Goal: Information Seeking & Learning: Learn about a topic

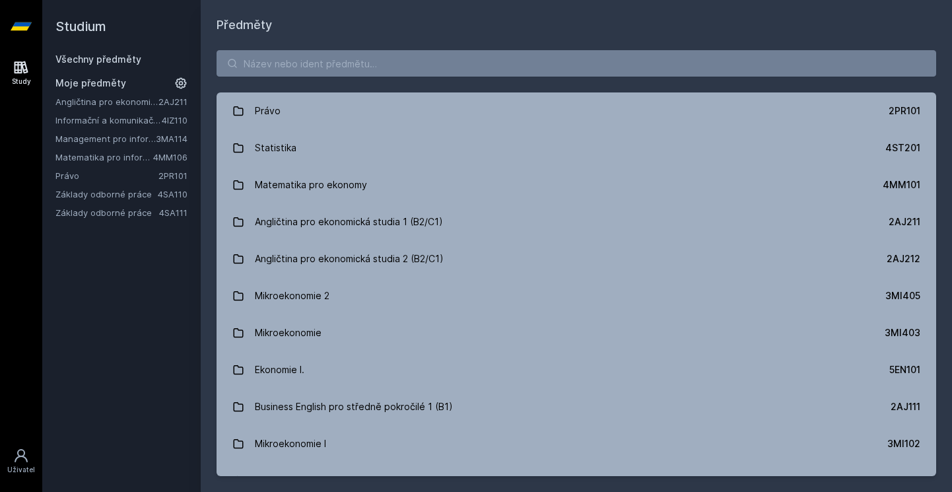
click at [127, 104] on link "Angličtina pro ekonomická studia 1 (B2/C1)" at bounding box center [106, 101] width 103 height 13
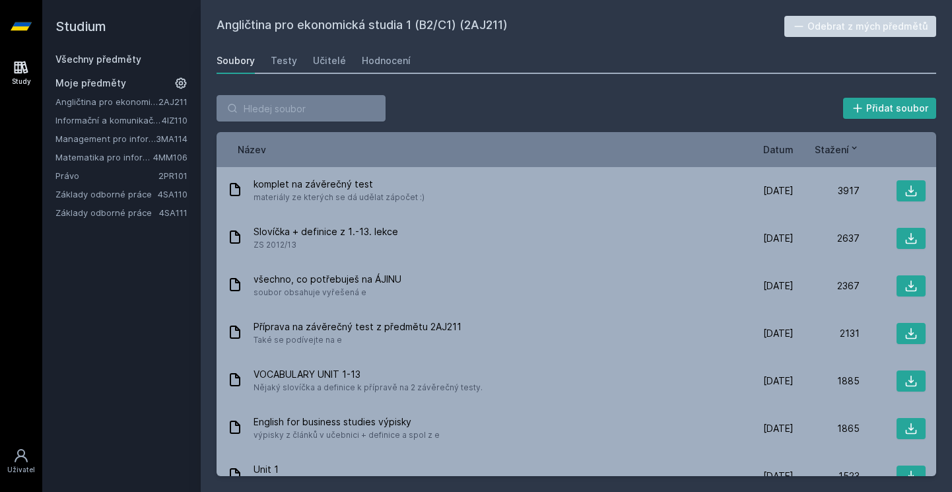
click at [127, 101] on link "Angličtina pro ekonomická studia 1 (B2/C1)" at bounding box center [106, 101] width 103 height 13
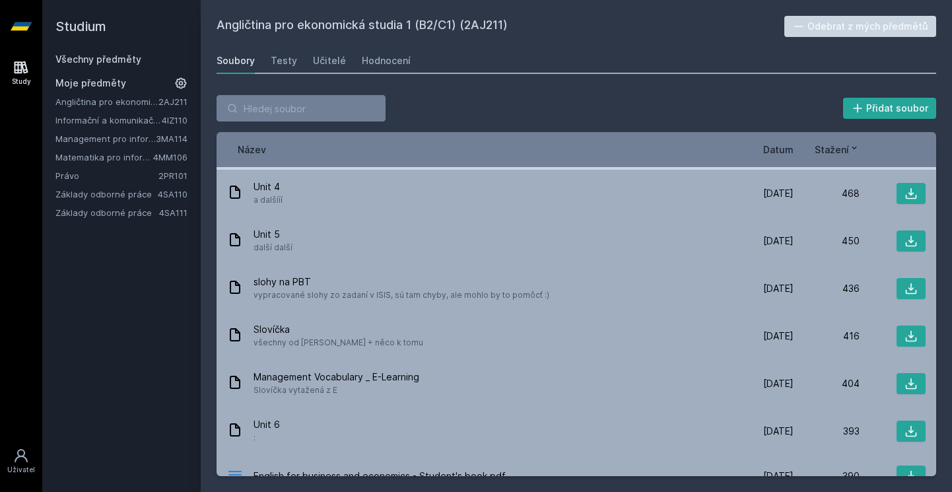
scroll to position [1236, 0]
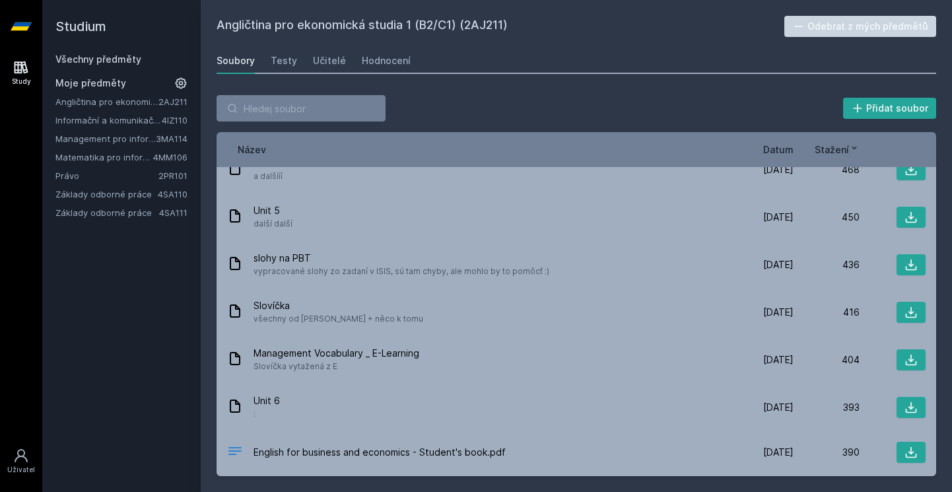
click at [119, 116] on link "Informační a komunikační technologie" at bounding box center [108, 120] width 106 height 13
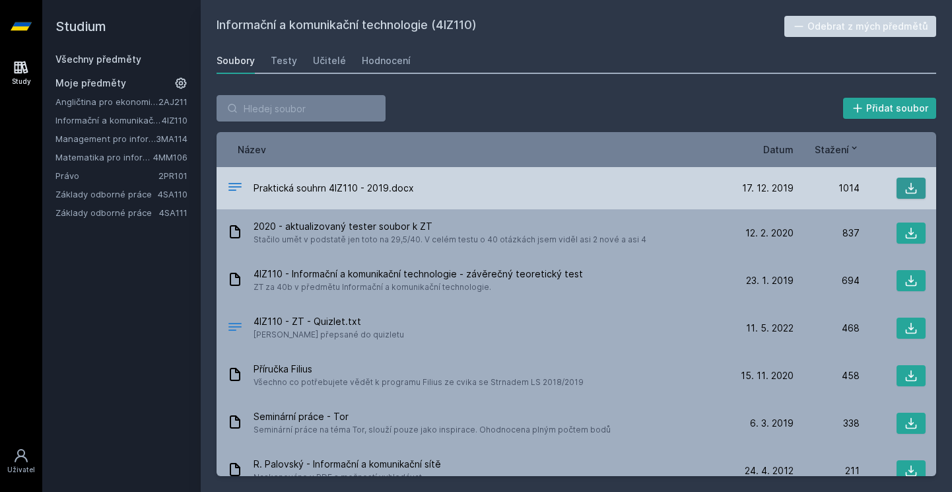
click at [904, 185] on icon at bounding box center [910, 188] width 13 height 13
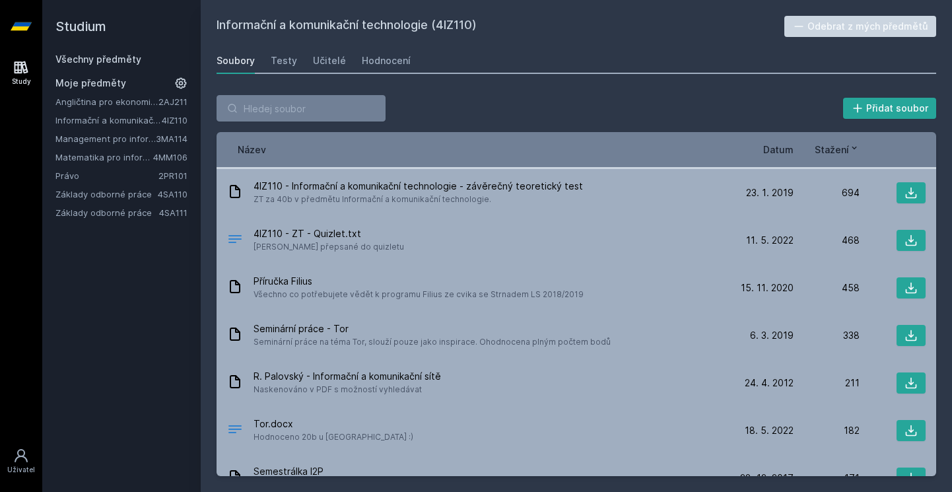
scroll to position [113, 0]
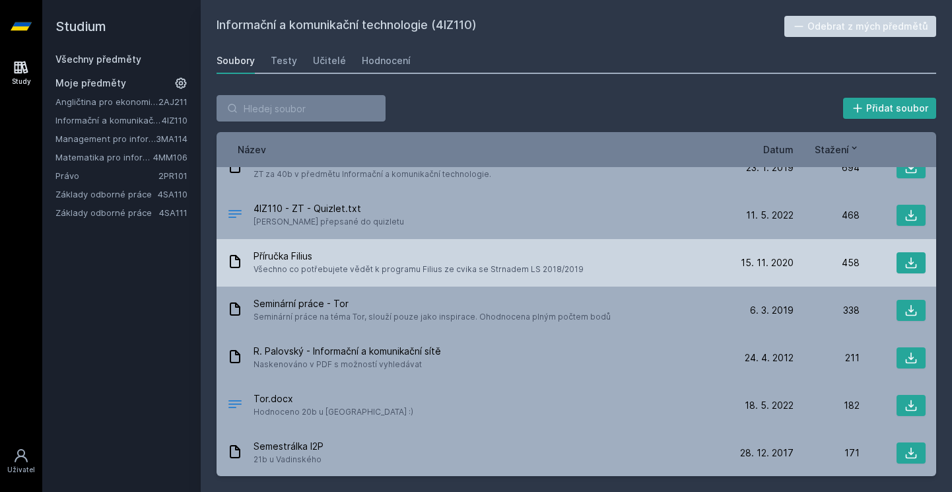
click at [369, 255] on span "Příručka Filius" at bounding box center [418, 256] width 330 height 13
click at [906, 263] on icon at bounding box center [911, 262] width 11 height 11
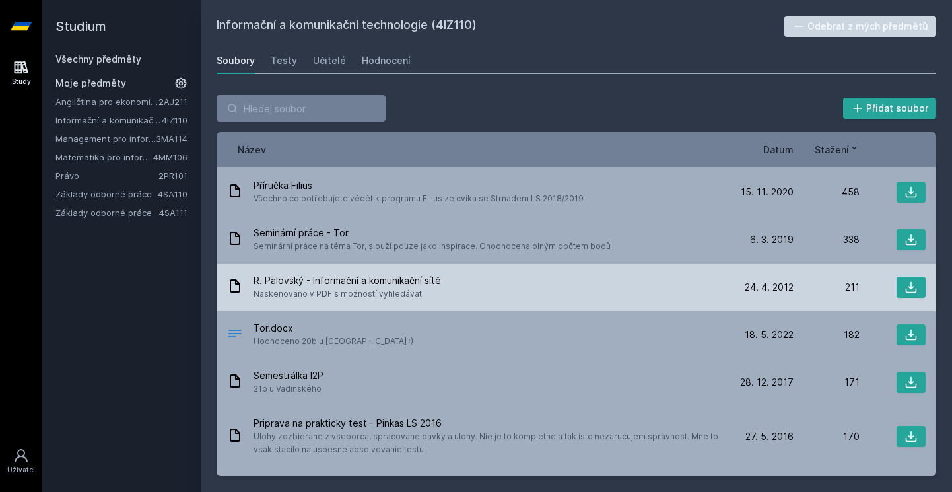
scroll to position [180, 0]
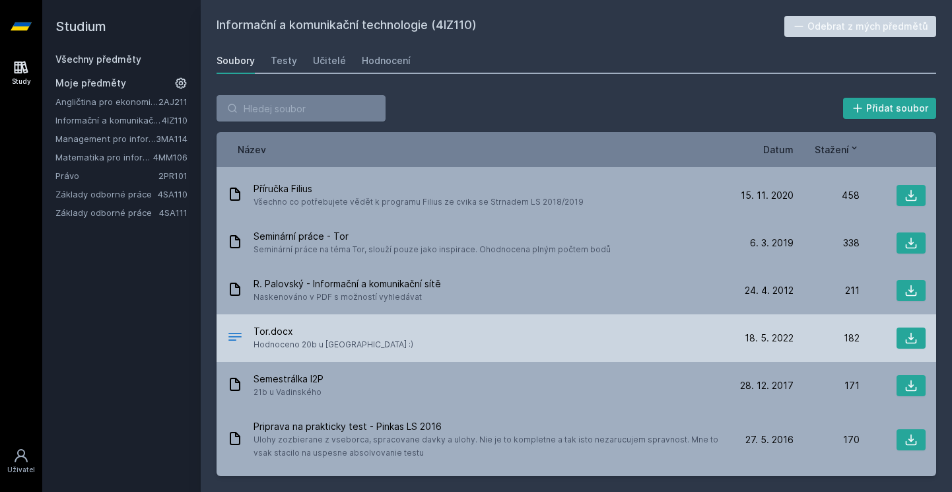
click at [296, 341] on span "Hodnoceno 20b u [GEOGRAPHIC_DATA] :)" at bounding box center [333, 344] width 160 height 13
click at [904, 333] on icon at bounding box center [910, 337] width 13 height 13
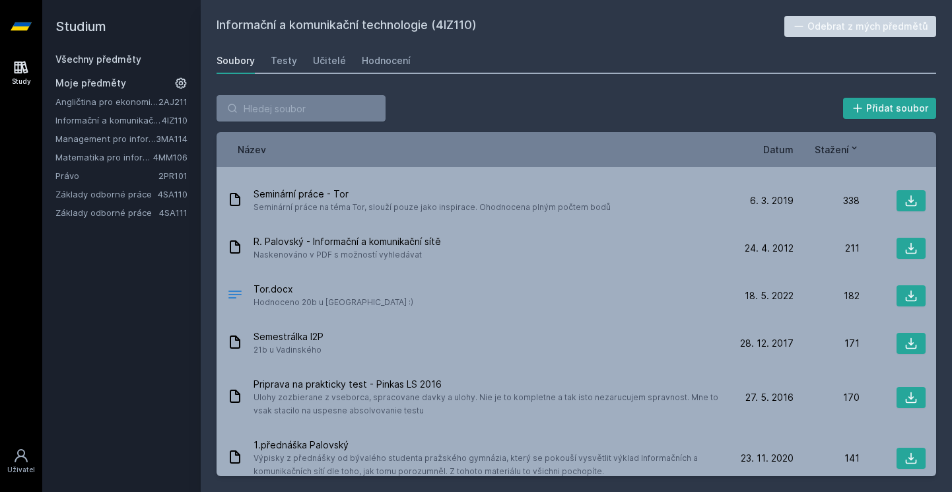
scroll to position [223, 0]
click at [330, 241] on span "R. Palovský - Informační a komunikační sítě" at bounding box center [346, 240] width 187 height 13
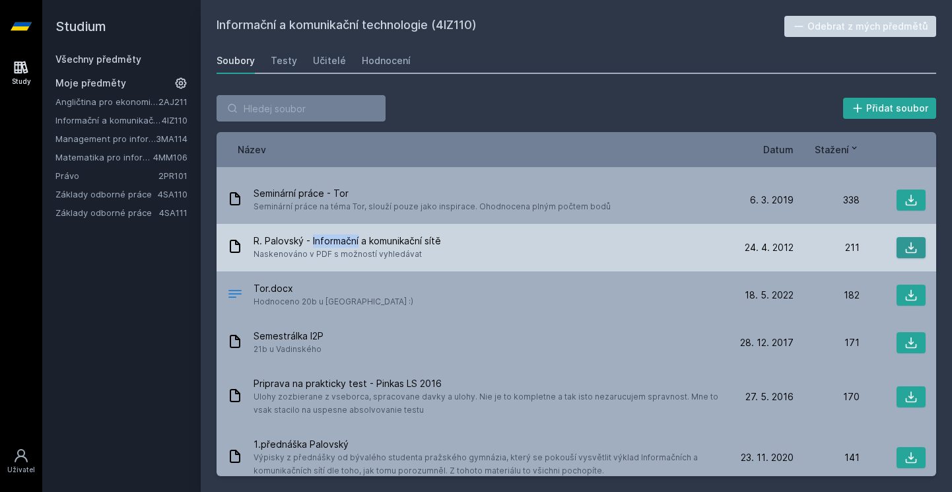
click at [904, 246] on icon at bounding box center [910, 247] width 13 height 13
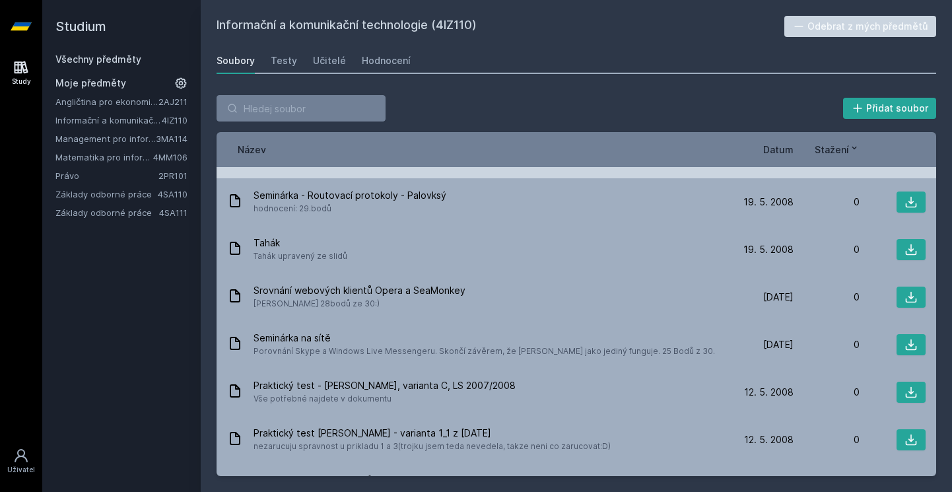
scroll to position [6688, 0]
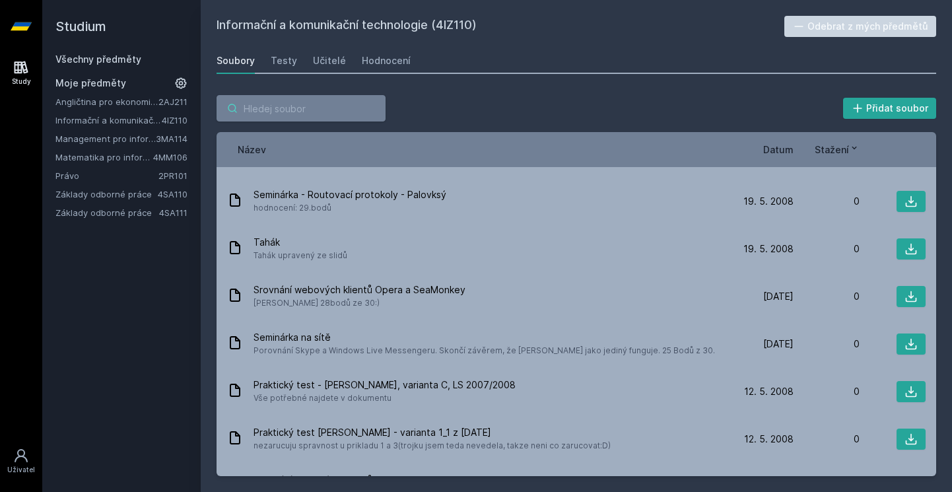
click at [355, 119] on input "search" at bounding box center [300, 108] width 169 height 26
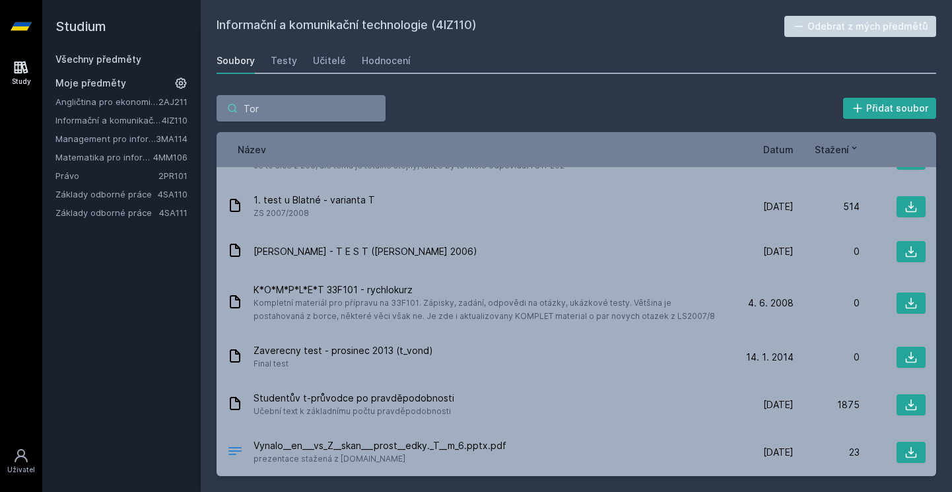
scroll to position [0, 0]
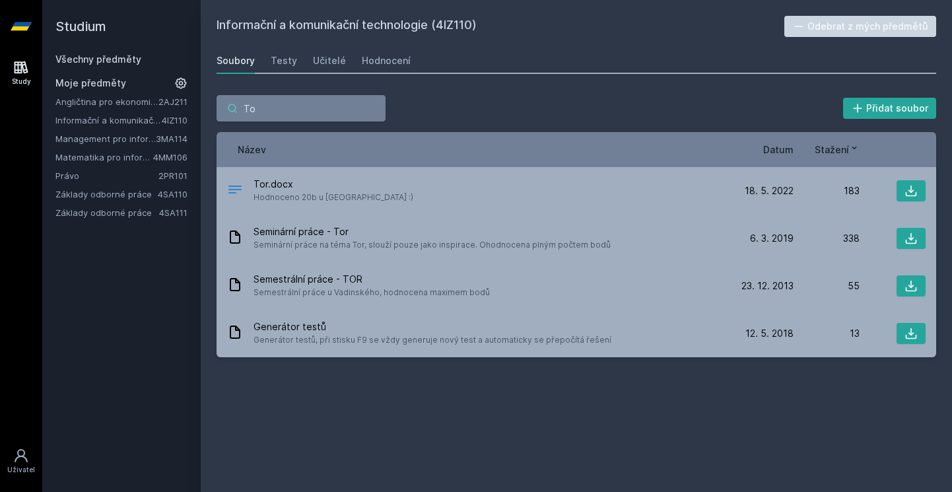
type input "T"
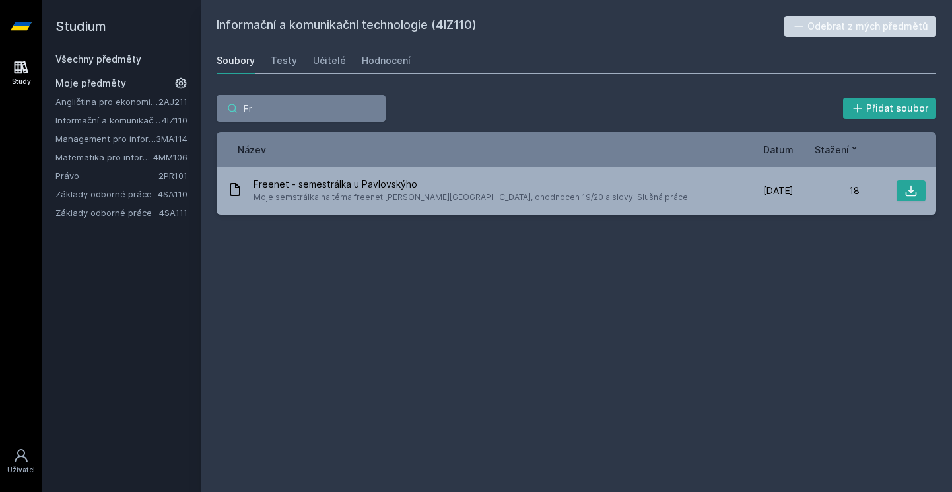
type input "F"
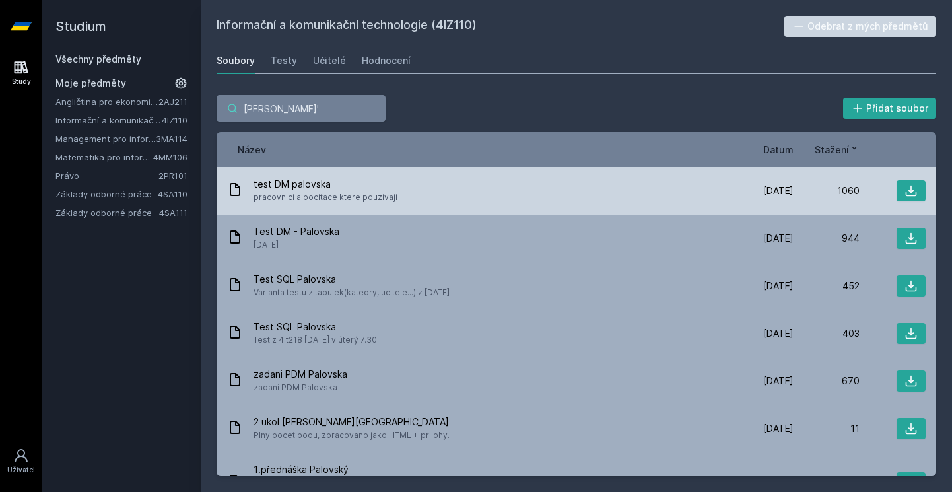
type input "[PERSON_NAME]"
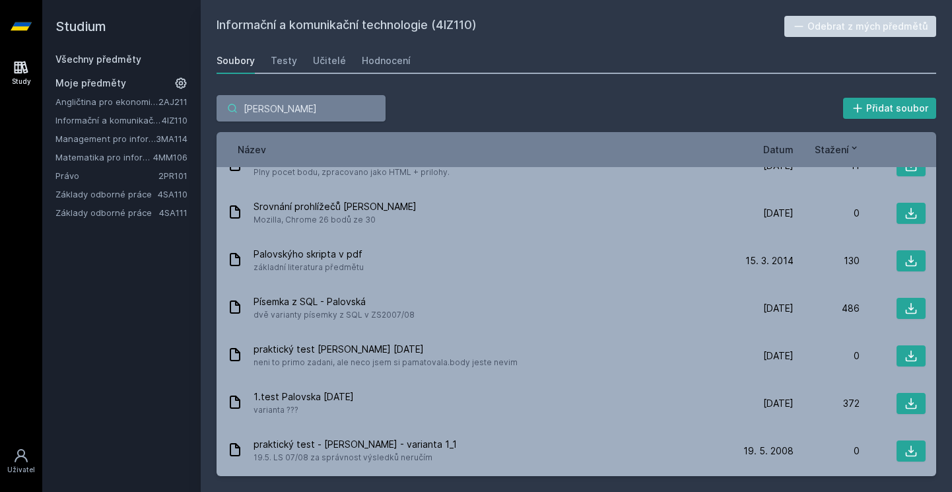
scroll to position [838, 0]
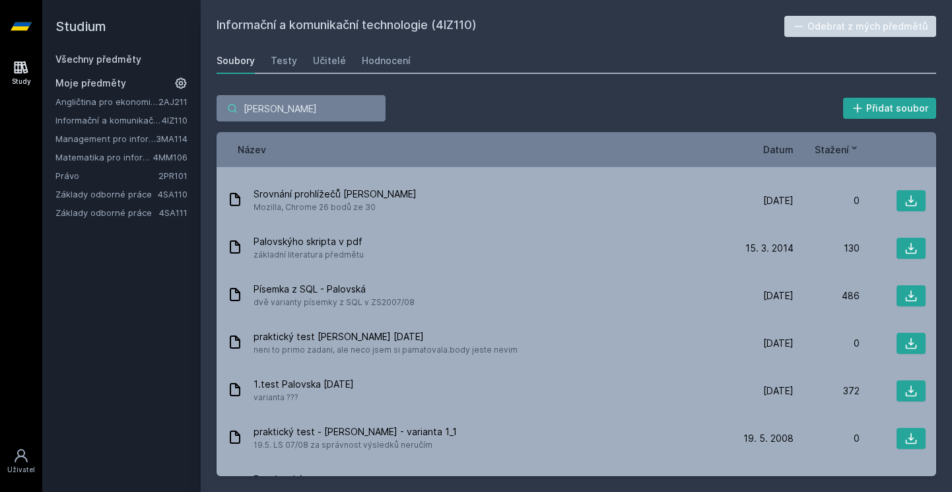
click at [375, 109] on input "[PERSON_NAME]" at bounding box center [300, 108] width 169 height 26
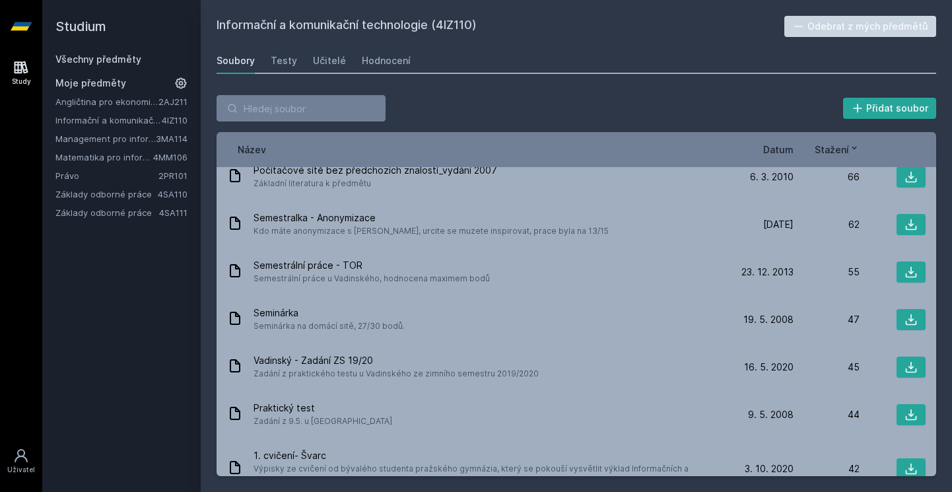
click at [415, 104] on div "Přidat soubor" at bounding box center [575, 108] width 719 height 26
click at [125, 136] on link "Management pro informatiky a statistiky" at bounding box center [105, 138] width 100 height 13
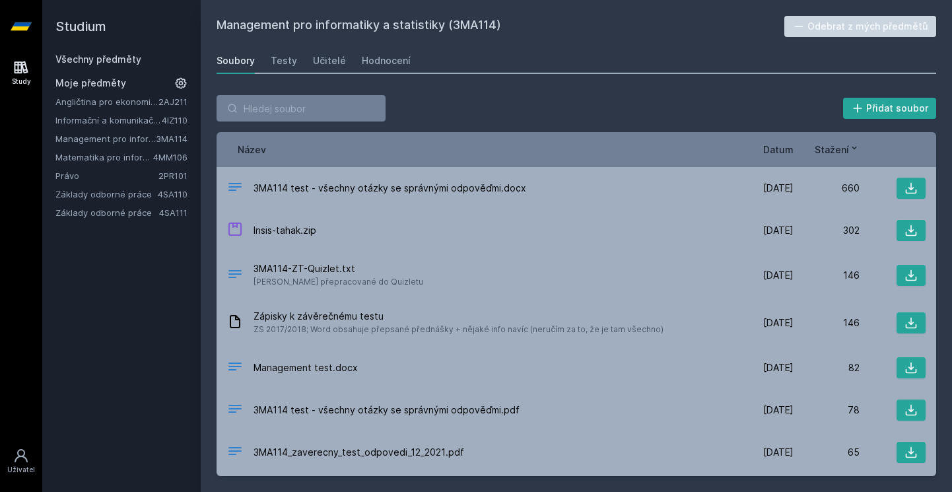
click at [119, 155] on link "Matematika pro informatiky" at bounding box center [104, 156] width 98 height 13
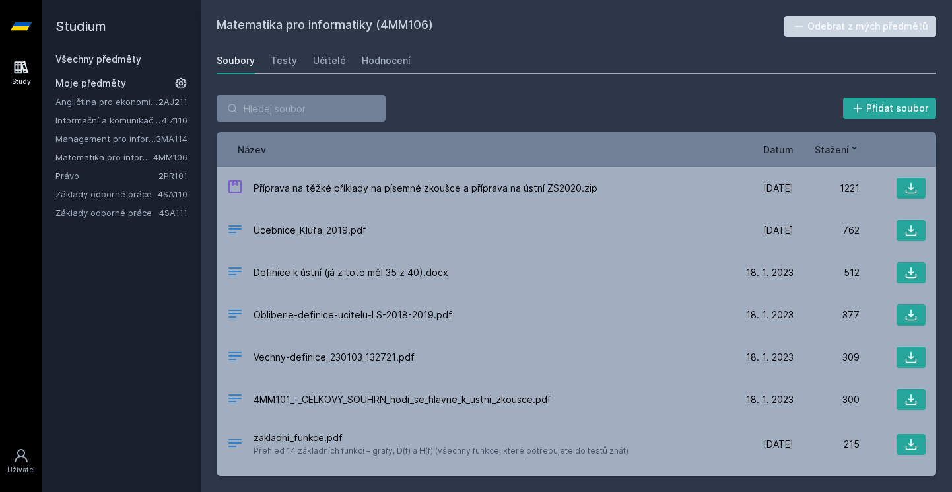
click at [88, 193] on link "Základy odborné práce" at bounding box center [106, 193] width 102 height 13
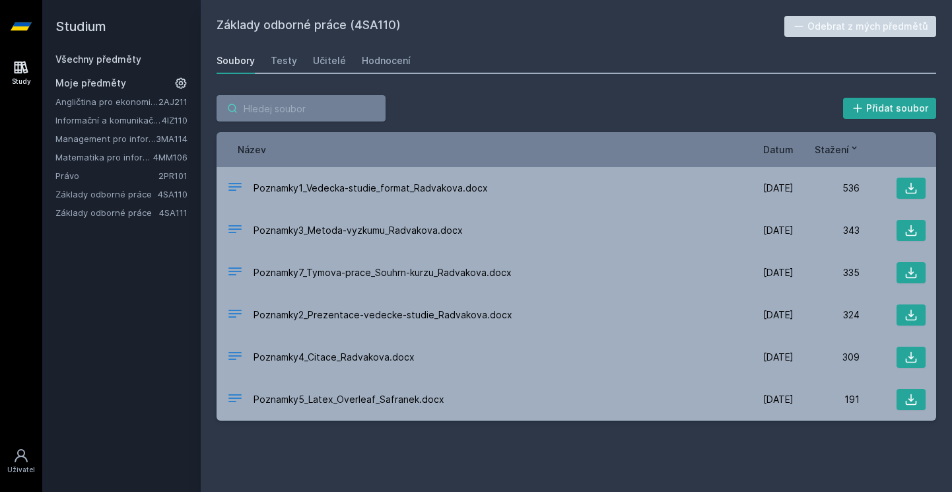
click at [265, 117] on input "search" at bounding box center [300, 108] width 169 height 26
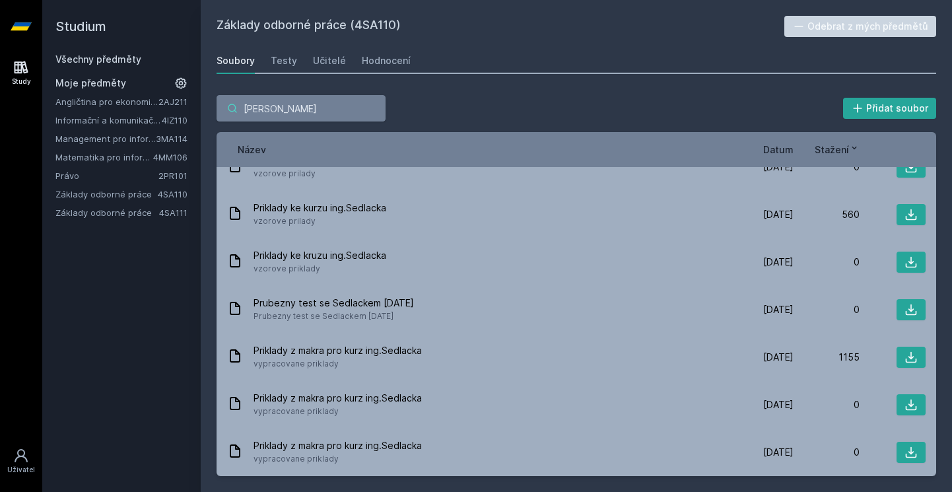
type input "[PERSON_NAME]"
click at [143, 104] on link "Angličtina pro ekonomická studia 1 (B2/C1)" at bounding box center [106, 101] width 103 height 13
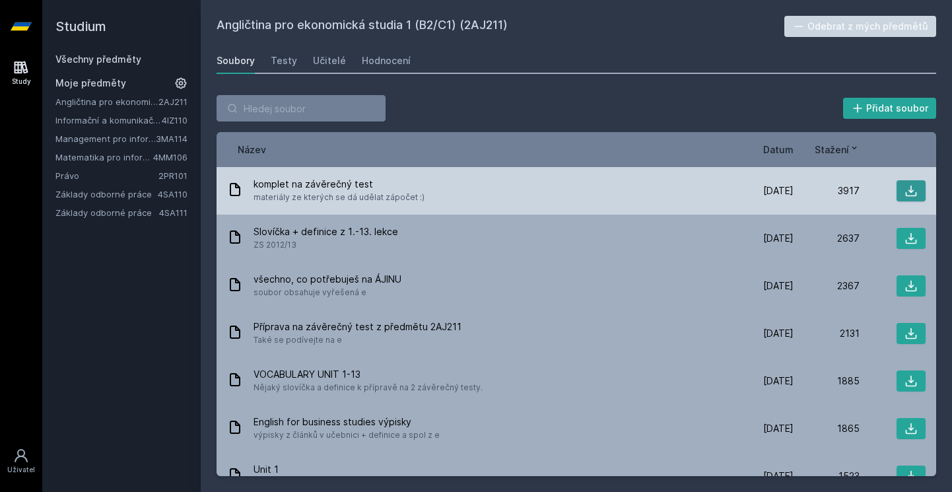
click at [896, 189] on button at bounding box center [910, 190] width 29 height 21
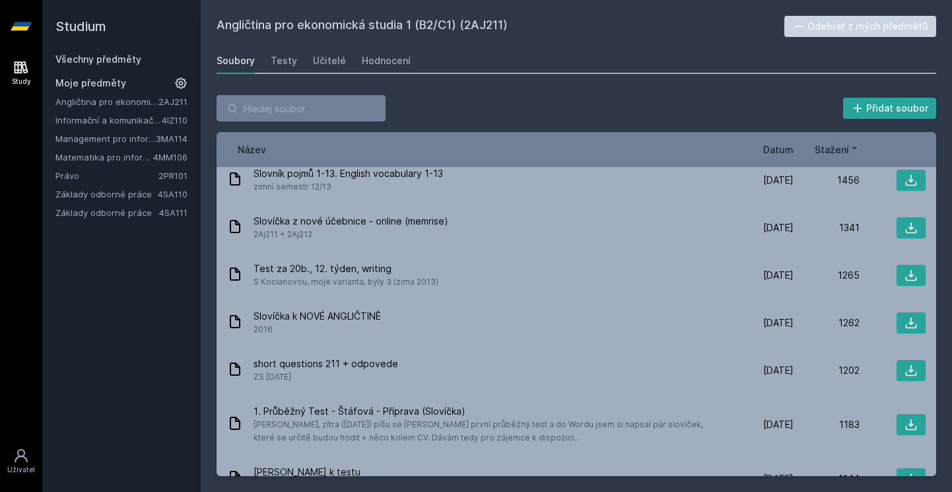
scroll to position [461, 0]
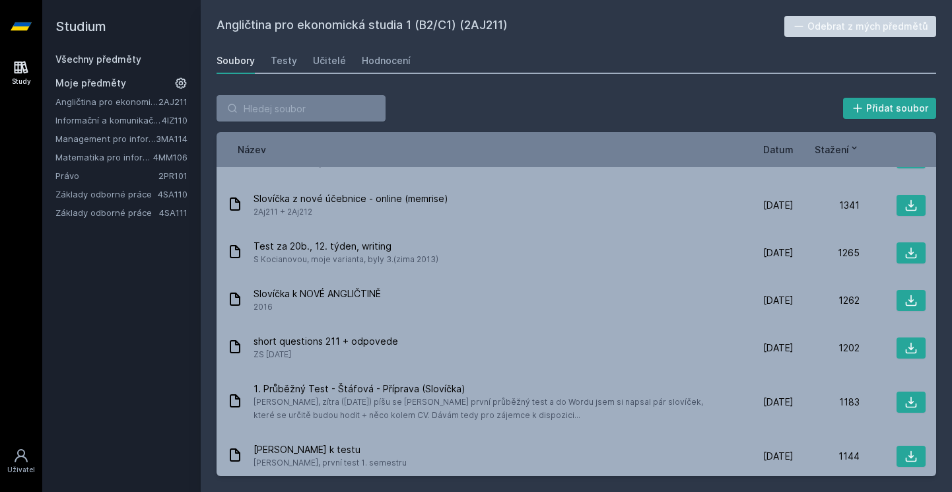
click at [126, 139] on link "Management pro informatiky a statistiky" at bounding box center [105, 138] width 100 height 13
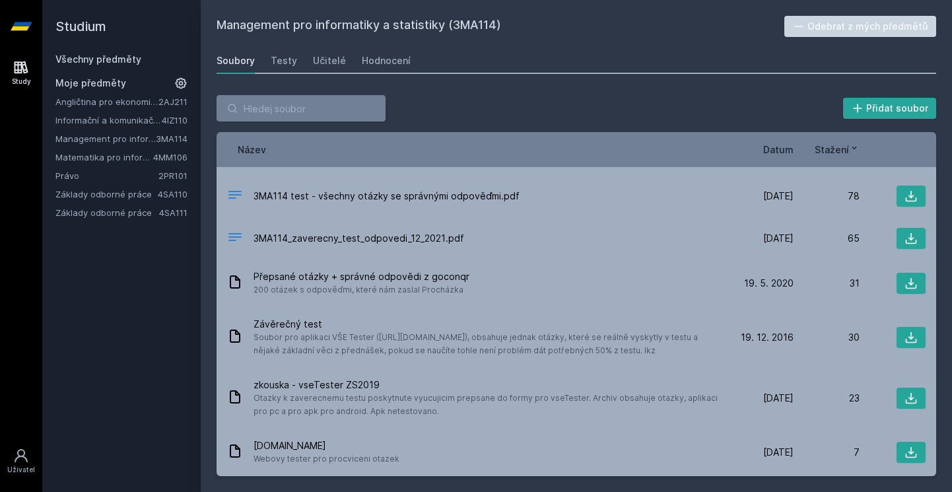
scroll to position [214, 0]
click at [92, 178] on link "Právo" at bounding box center [106, 175] width 103 height 13
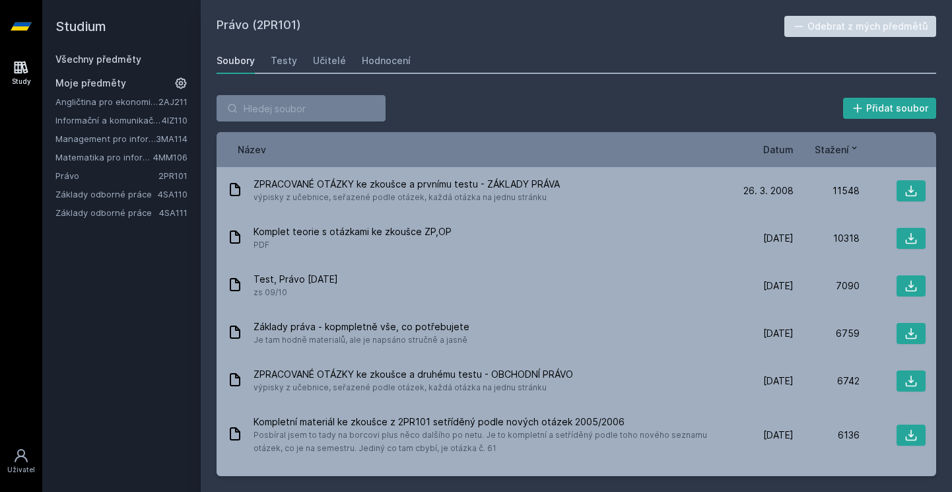
click at [257, 153] on span "Název" at bounding box center [252, 150] width 28 height 14
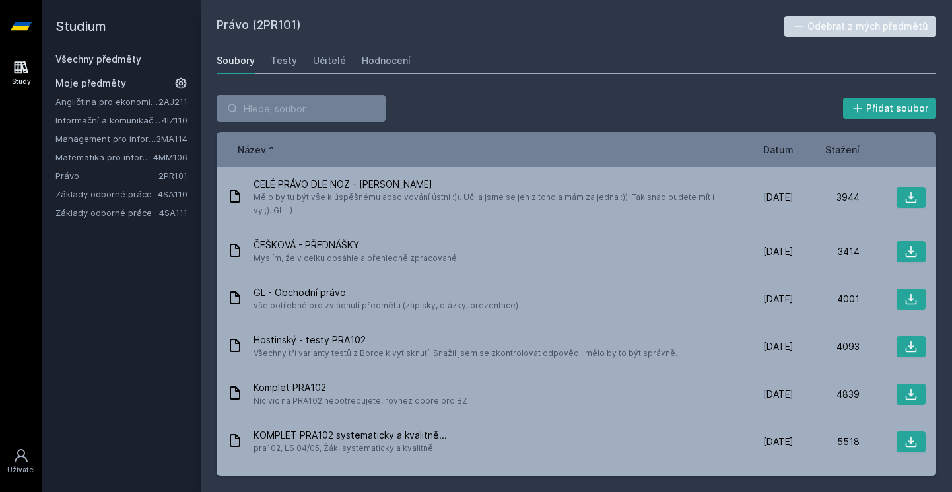
click at [259, 152] on span "Název" at bounding box center [252, 150] width 28 height 14
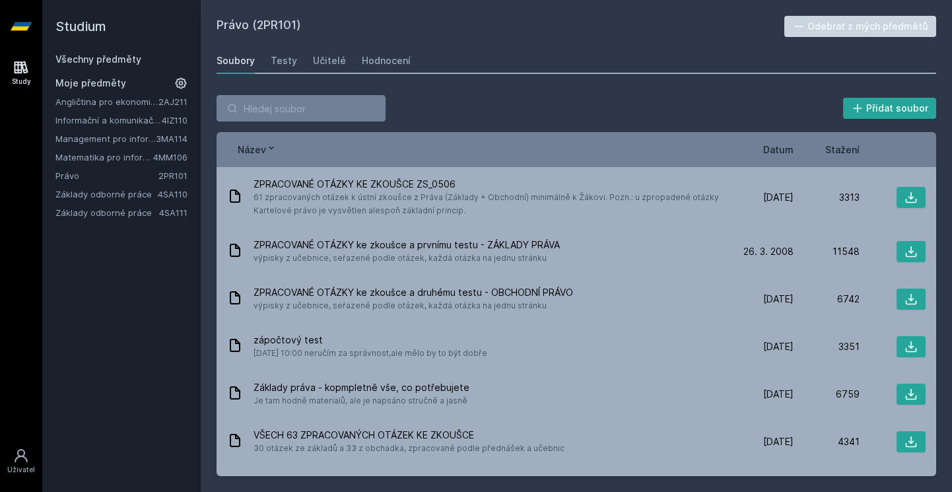
click at [259, 152] on span "Název" at bounding box center [252, 150] width 28 height 14
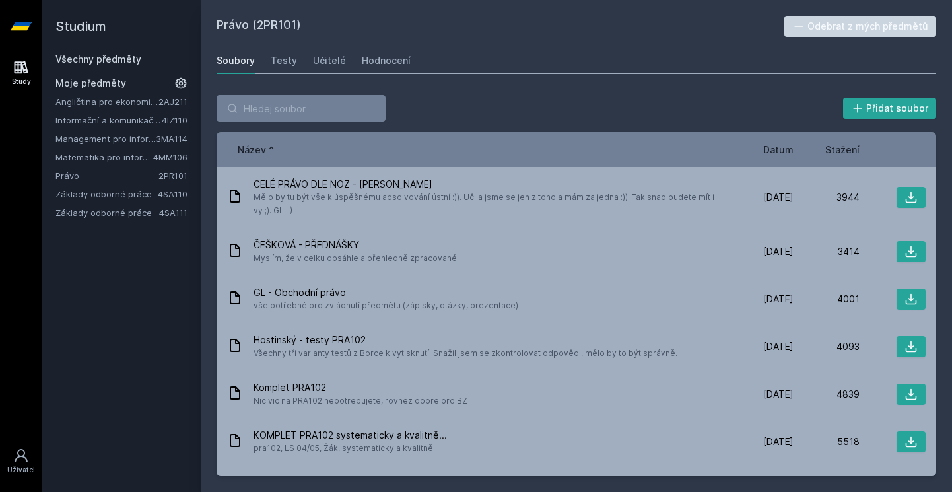
click at [259, 152] on span "Název" at bounding box center [252, 150] width 28 height 14
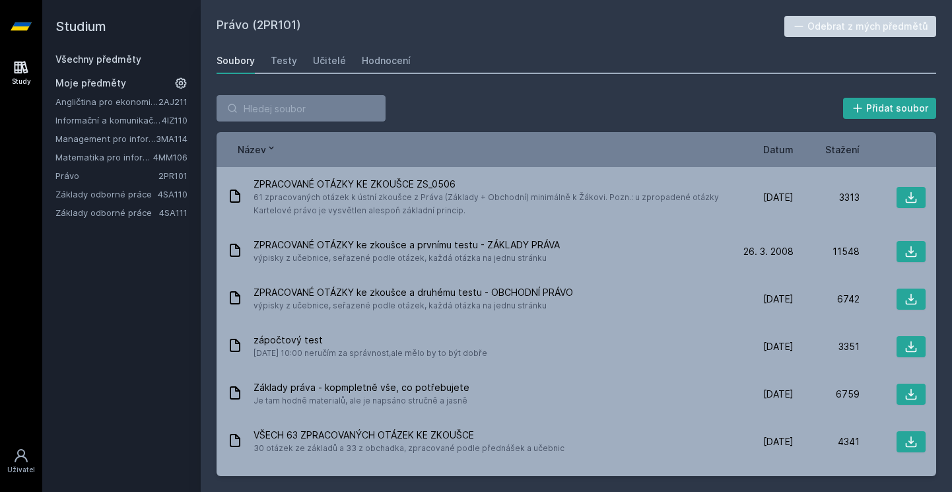
click at [126, 124] on link "Informační a komunikační technologie" at bounding box center [108, 120] width 106 height 13
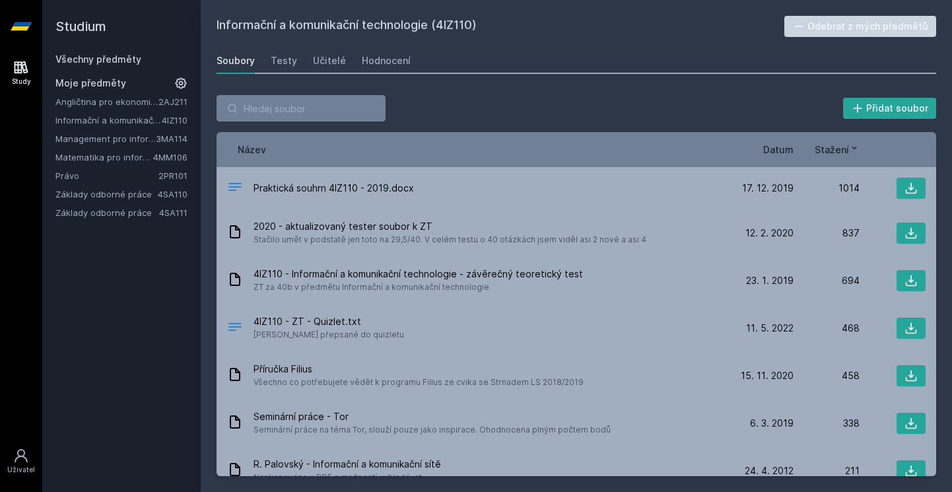
click at [102, 120] on link "Informační a komunikační technologie" at bounding box center [108, 120] width 106 height 13
click at [789, 151] on span "Datum" at bounding box center [778, 150] width 30 height 14
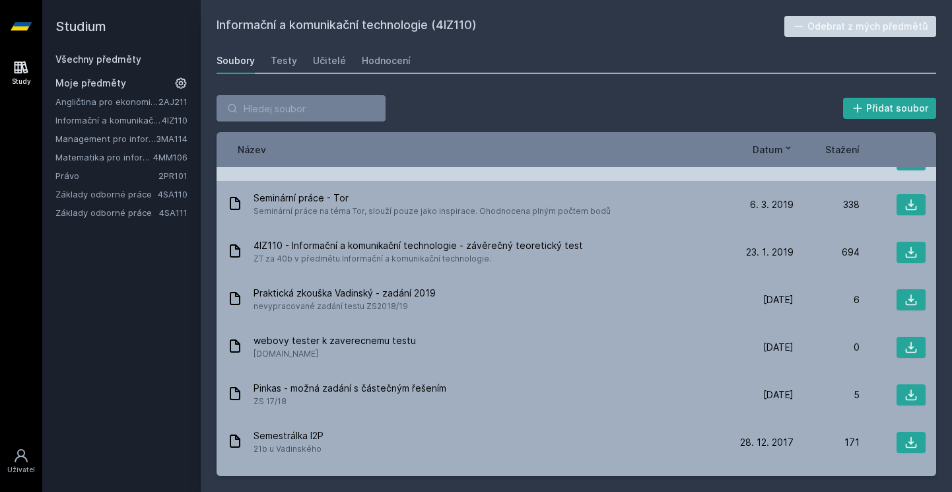
scroll to position [508, 0]
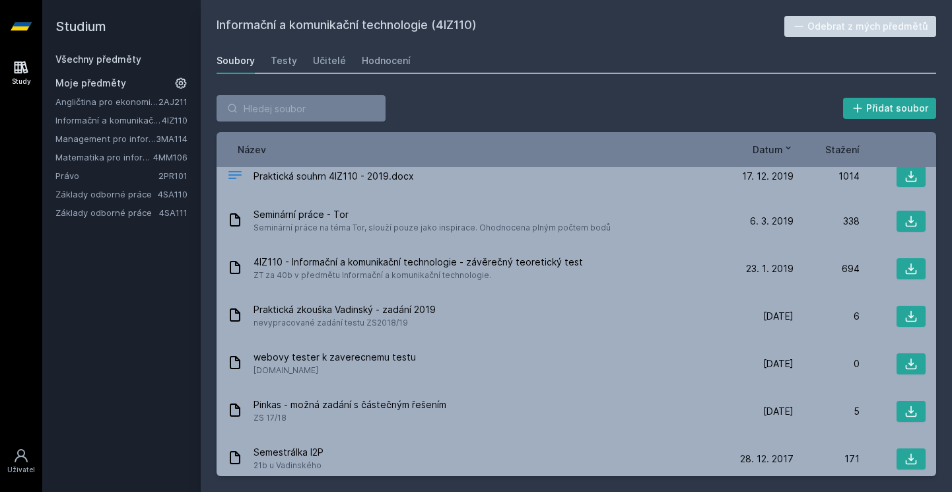
click at [791, 150] on icon at bounding box center [788, 148] width 11 height 11
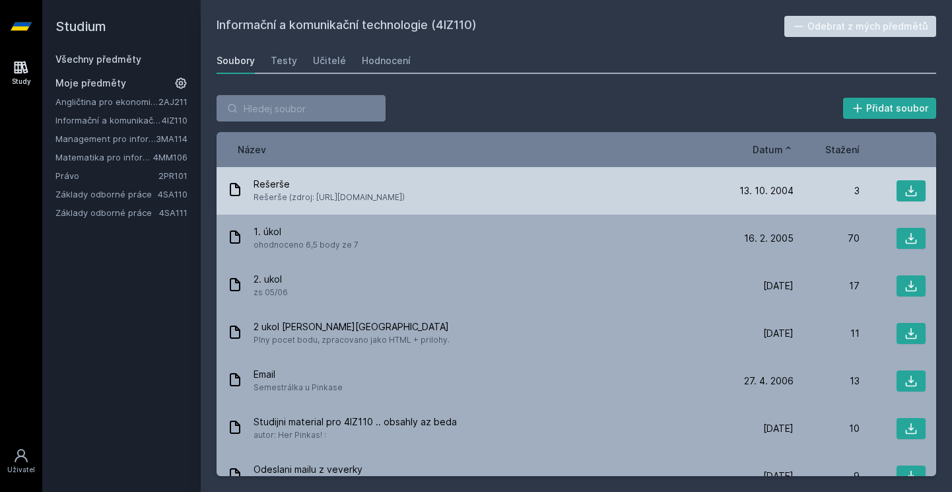
scroll to position [0, 0]
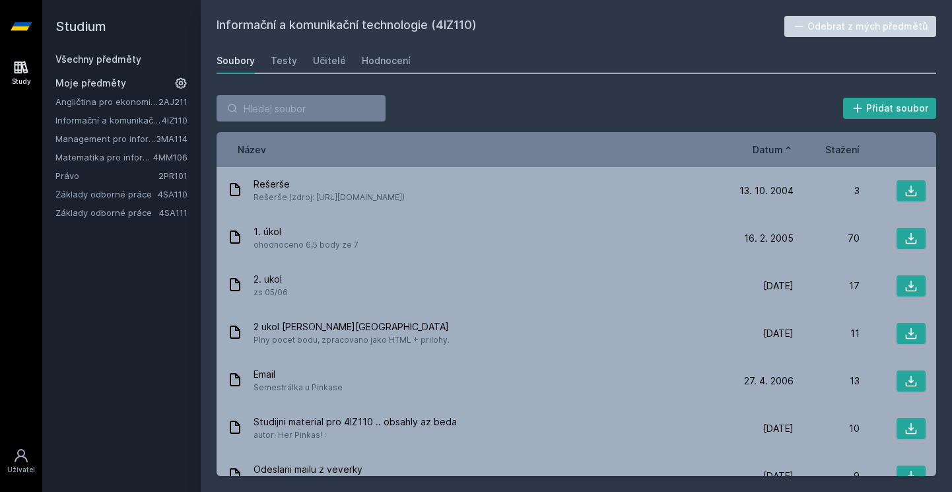
click at [848, 149] on span "Stažení" at bounding box center [842, 150] width 34 height 14
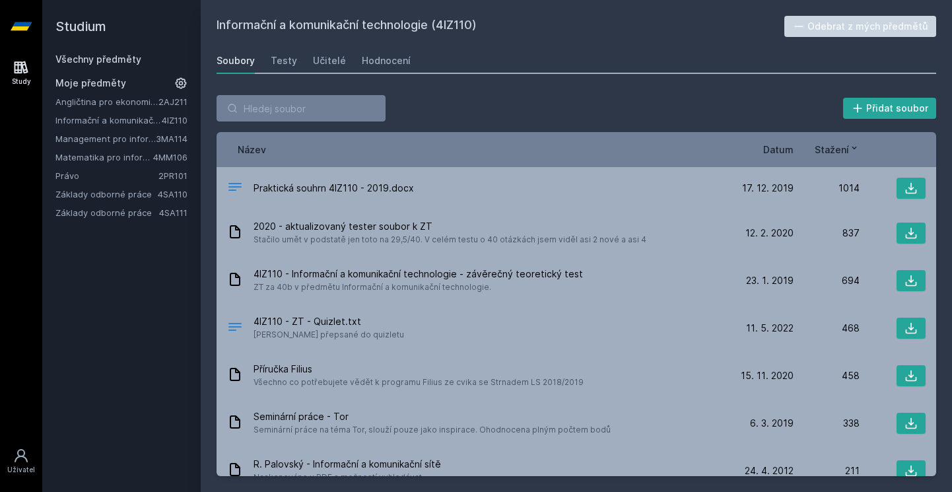
click at [130, 162] on link "Matematika pro informatiky" at bounding box center [104, 156] width 98 height 13
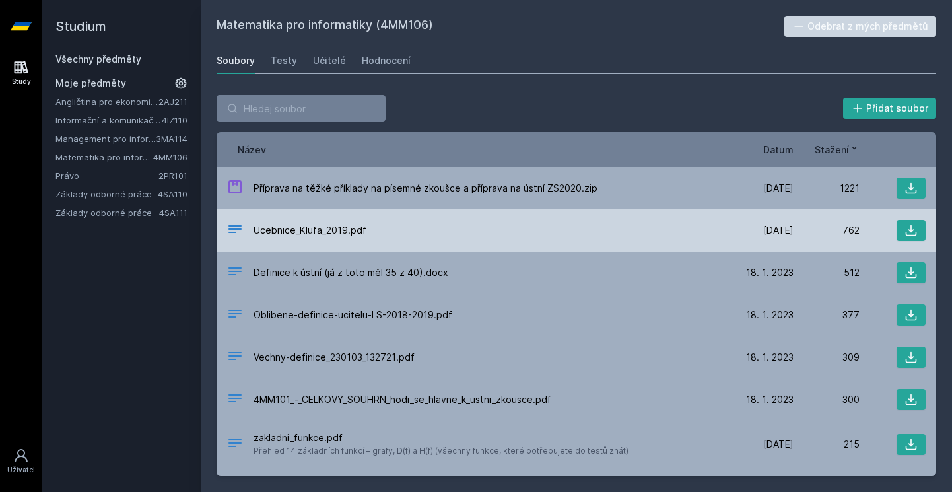
click at [233, 210] on div "Ucebnice_Klufa_2019.pdf [DATE] [DATE] 762" at bounding box center [575, 230] width 719 height 42
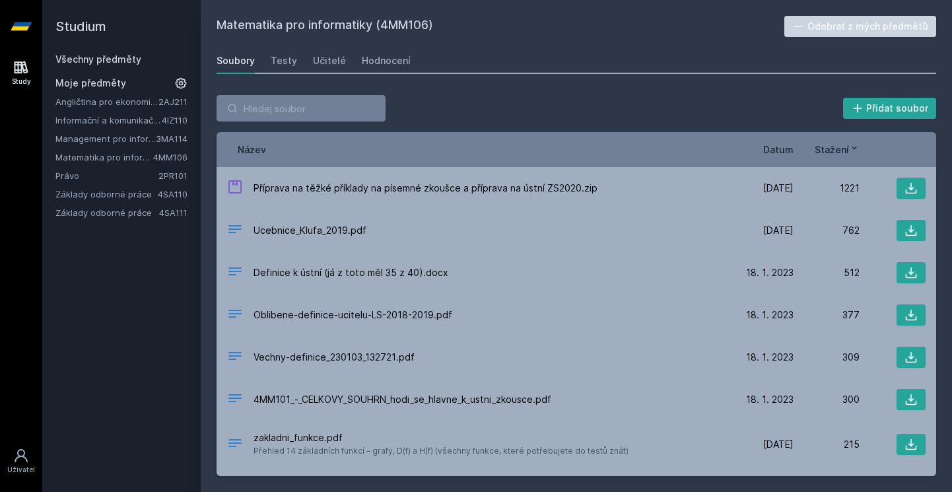
click at [100, 60] on link "Všechny předměty" at bounding box center [98, 58] width 86 height 11
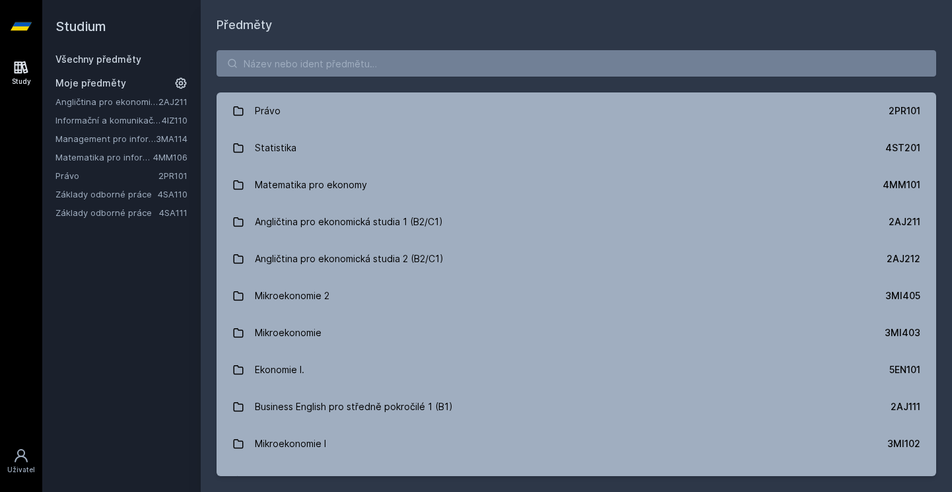
click at [163, 216] on link "4SA111" at bounding box center [173, 212] width 28 height 11
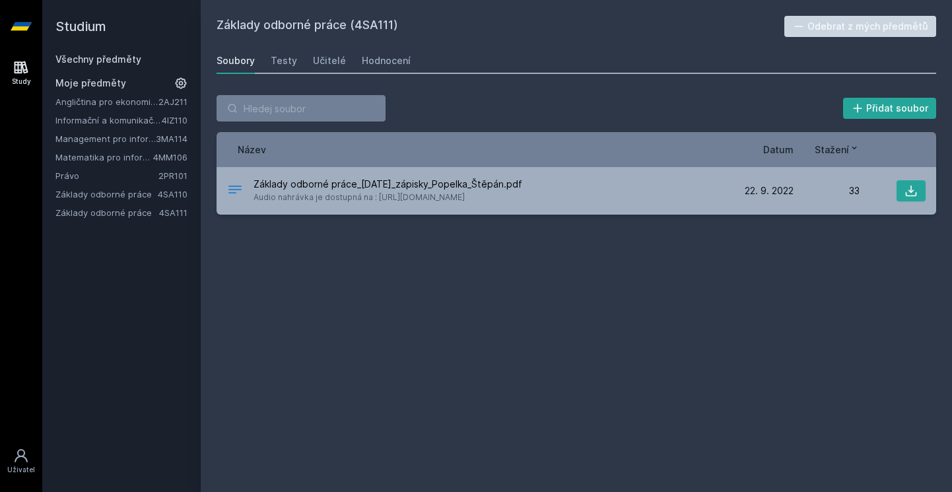
click at [169, 198] on link "4SA110" at bounding box center [173, 194] width 30 height 11
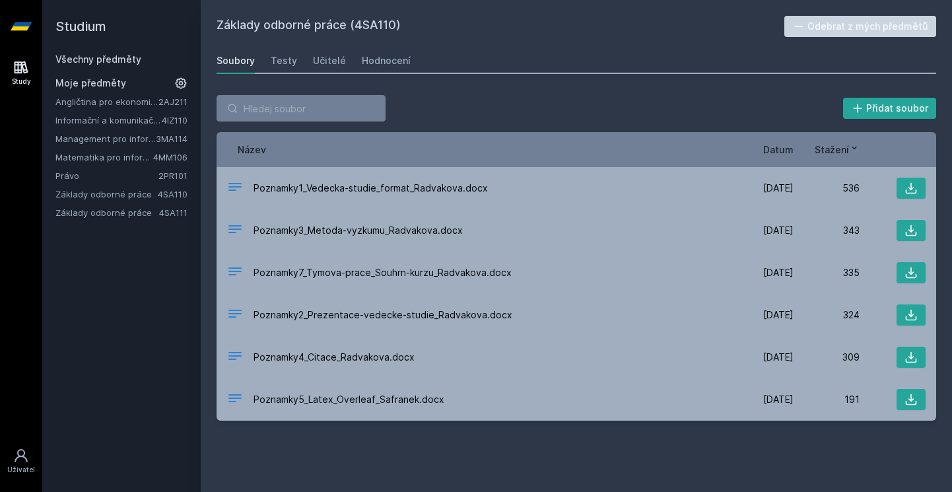
click at [138, 104] on link "Angličtina pro ekonomická studia 1 (B2/C1)" at bounding box center [106, 101] width 103 height 13
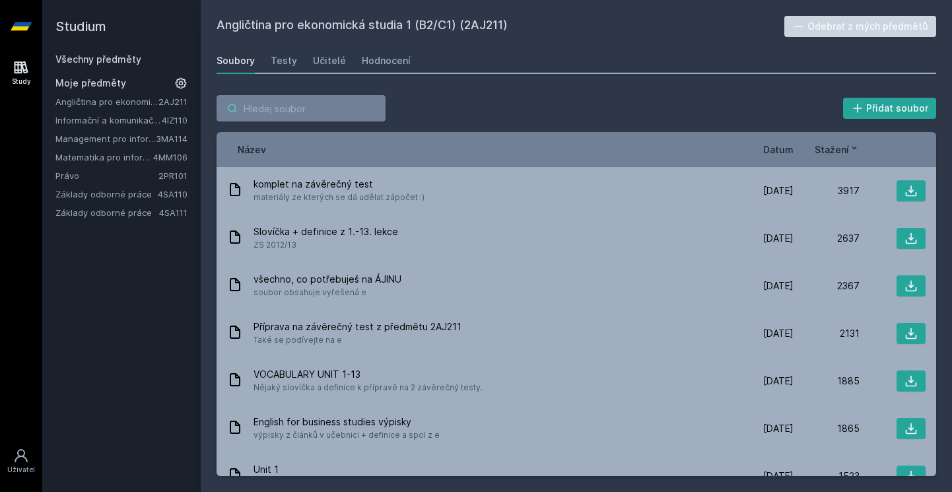
click at [275, 102] on input "search" at bounding box center [300, 108] width 169 height 26
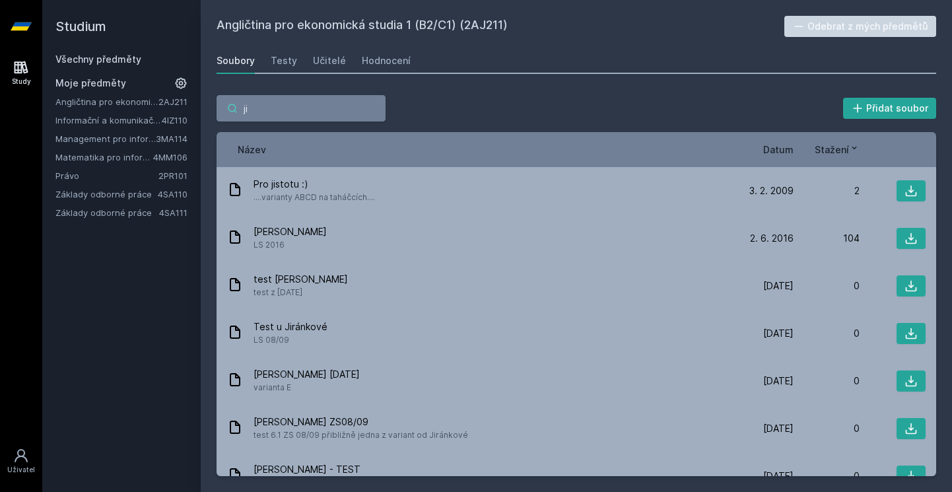
type input "j"
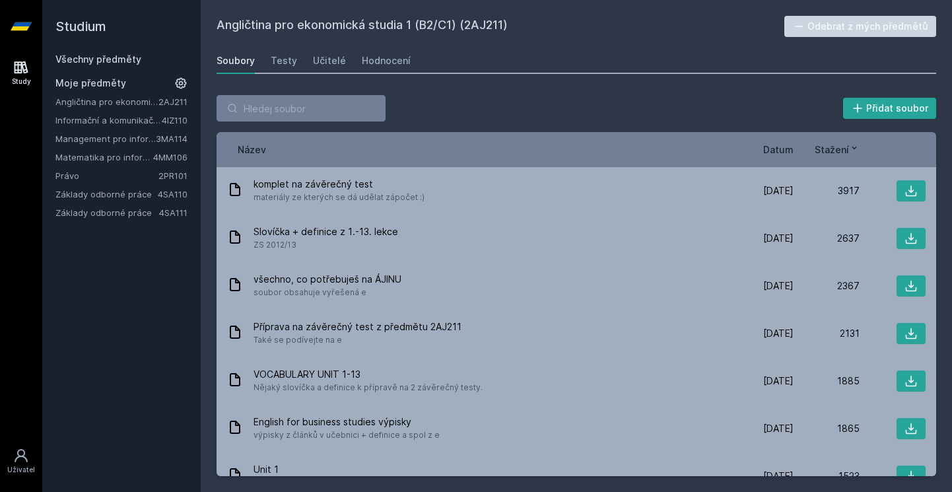
click at [442, 83] on div "Přidat soubor Řazení: Název Datum Stažení Název Datum Stažení komplet na závěre…" at bounding box center [576, 285] width 751 height 413
click at [133, 137] on link "Management pro informatiky a statistiky" at bounding box center [105, 138] width 100 height 13
